Goal: Task Accomplishment & Management: Complete application form

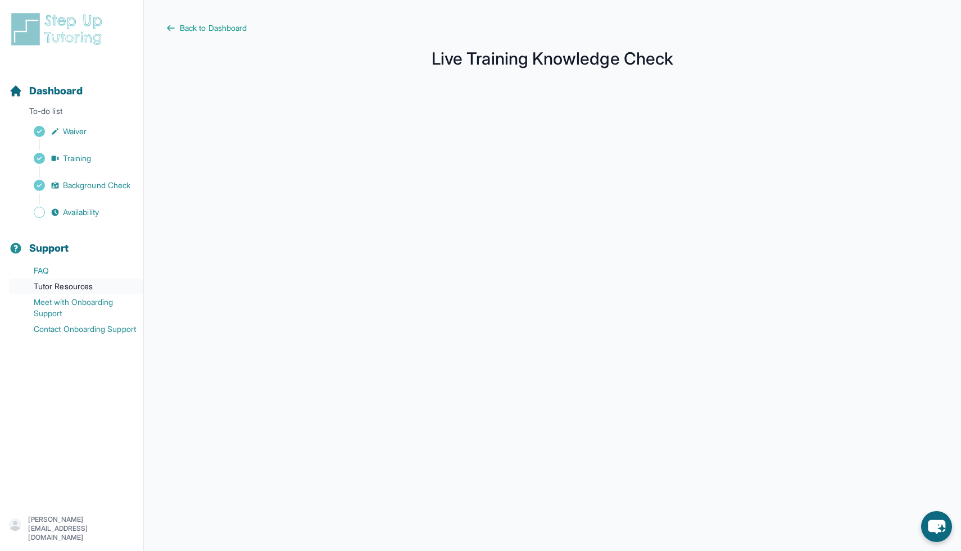
click at [87, 283] on link "Tutor Resources" at bounding box center [76, 287] width 134 height 16
click at [90, 211] on span "Availability" at bounding box center [81, 212] width 36 height 11
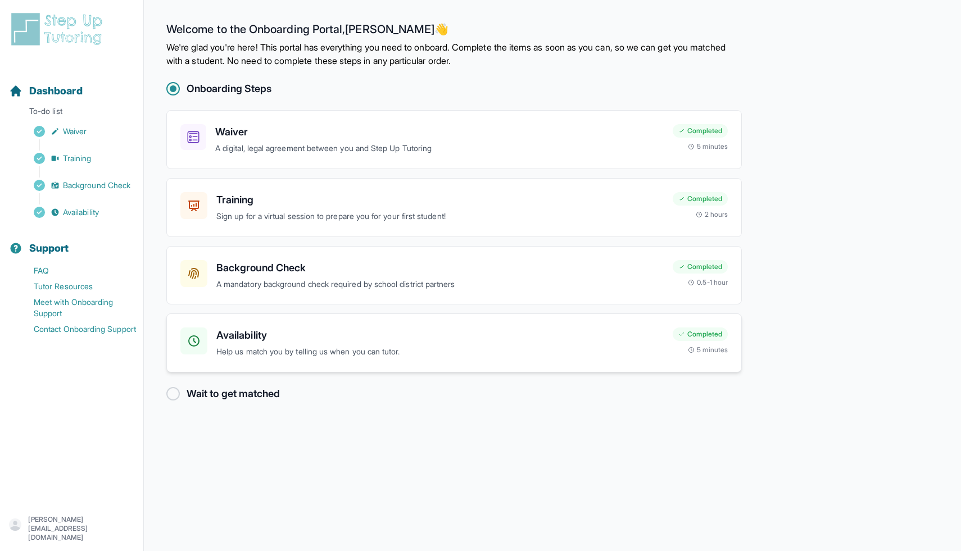
click at [514, 342] on h3 "Availability" at bounding box center [439, 336] width 447 height 16
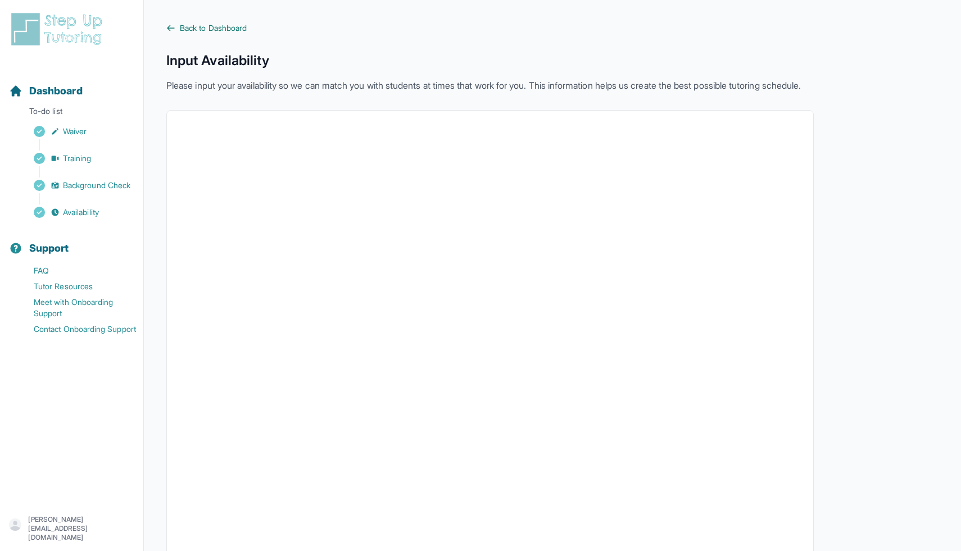
click at [228, 31] on span "Back to Dashboard" at bounding box center [213, 27] width 67 height 11
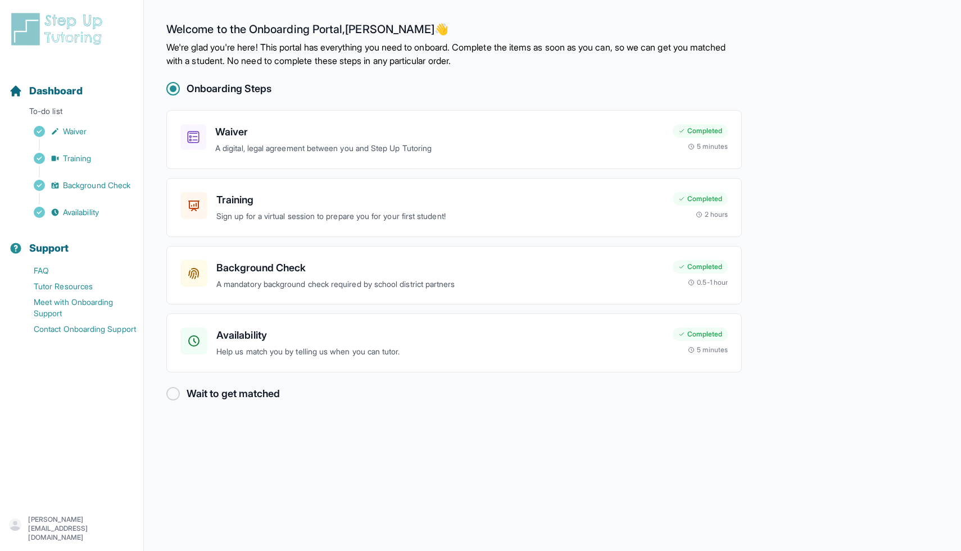
click at [171, 396] on div at bounding box center [172, 393] width 13 height 13
click at [65, 93] on span "Dashboard" at bounding box center [55, 91] width 53 height 16
click at [689, 48] on p "We're glad you're here! This portal has everything you need to onboard. Complet…" at bounding box center [453, 53] width 575 height 27
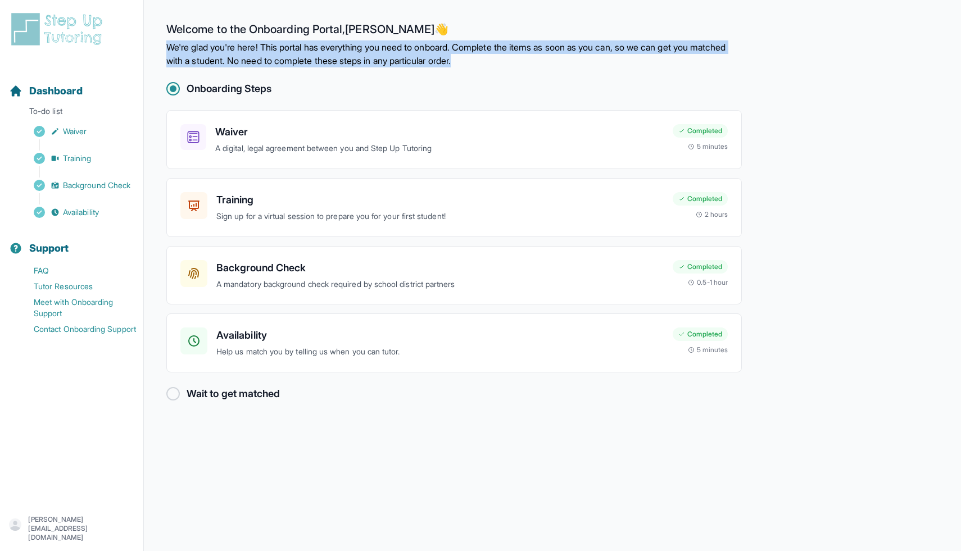
click at [689, 48] on p "We're glad you're here! This portal has everything you need to onboard. Complet…" at bounding box center [453, 53] width 575 height 27
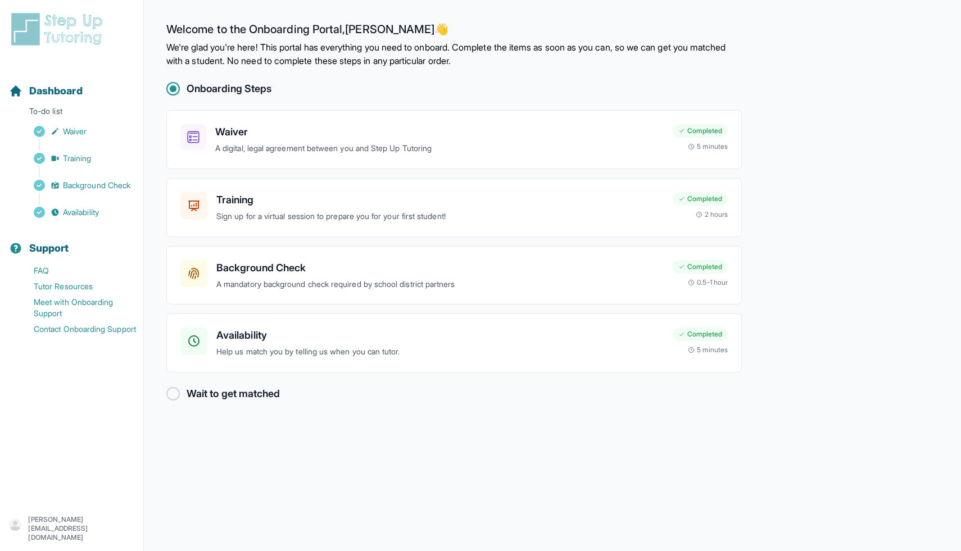
click at [689, 48] on p "We're glad you're here! This portal has everything you need to onboard. Complet…" at bounding box center [453, 53] width 575 height 27
click at [179, 395] on div at bounding box center [172, 393] width 13 height 13
click at [72, 521] on div "[PERSON_NAME][EMAIL_ADDRESS][DOMAIN_NAME]" at bounding box center [71, 528] width 125 height 27
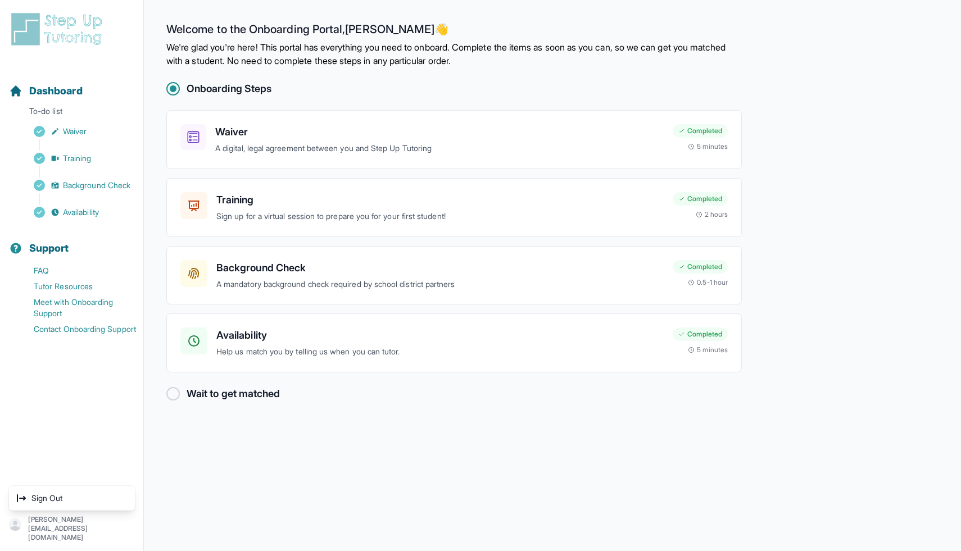
click at [80, 394] on nav "Dashboard To-do list Waiver Training Background Check Availability Support FAQ …" at bounding box center [71, 281] width 143 height 432
